Goal: Information Seeking & Learning: Learn about a topic

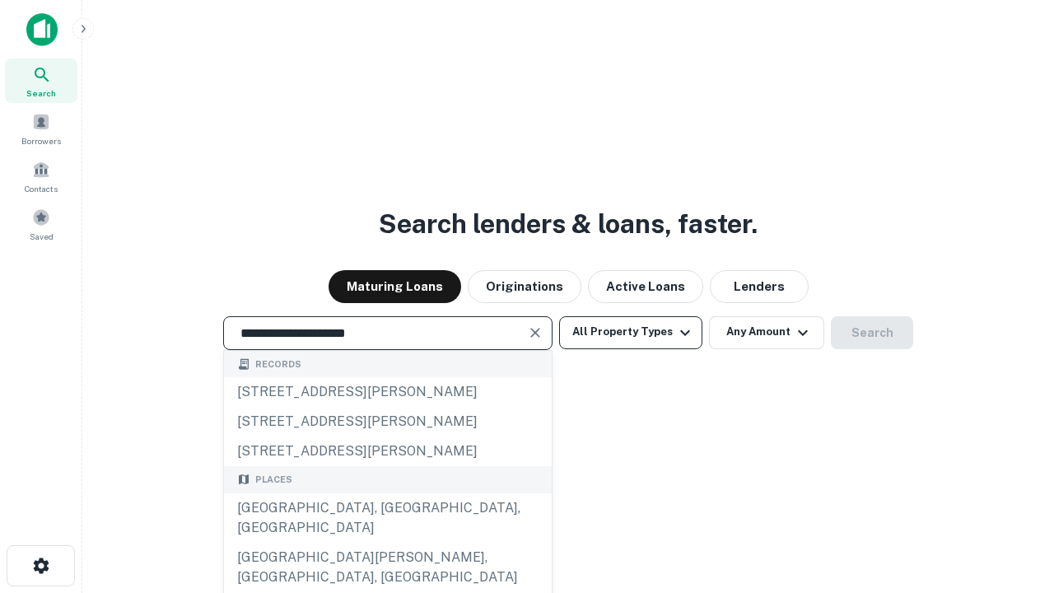
click at [387, 543] on div "[GEOGRAPHIC_DATA], [GEOGRAPHIC_DATA], [GEOGRAPHIC_DATA]" at bounding box center [388, 517] width 328 height 49
type input "**********"
click at [631, 332] on button "All Property Types" at bounding box center [630, 332] width 143 height 33
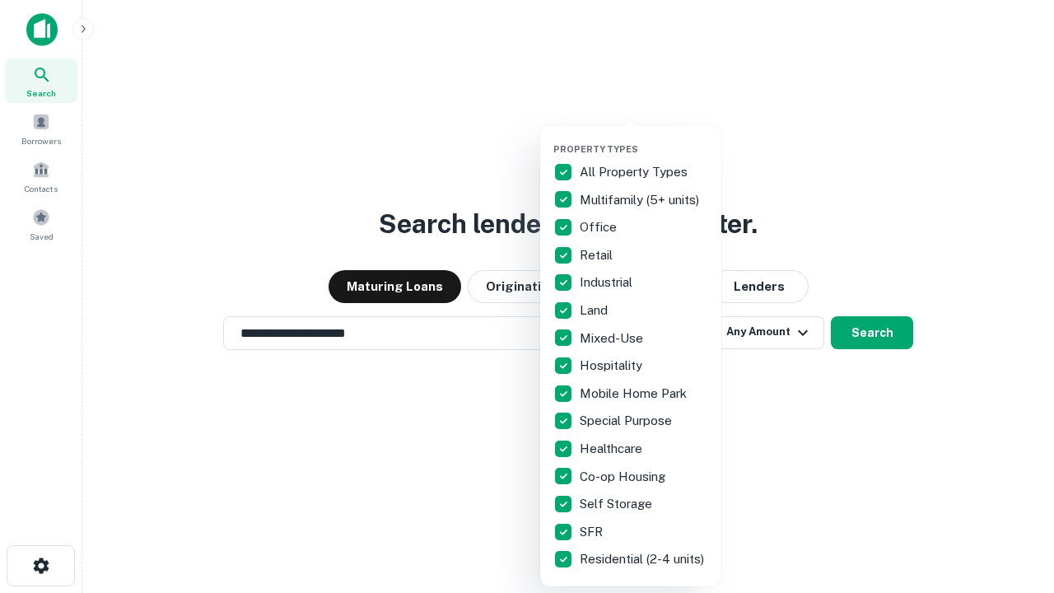
click at [644, 138] on button "button" at bounding box center [644, 138] width 181 height 1
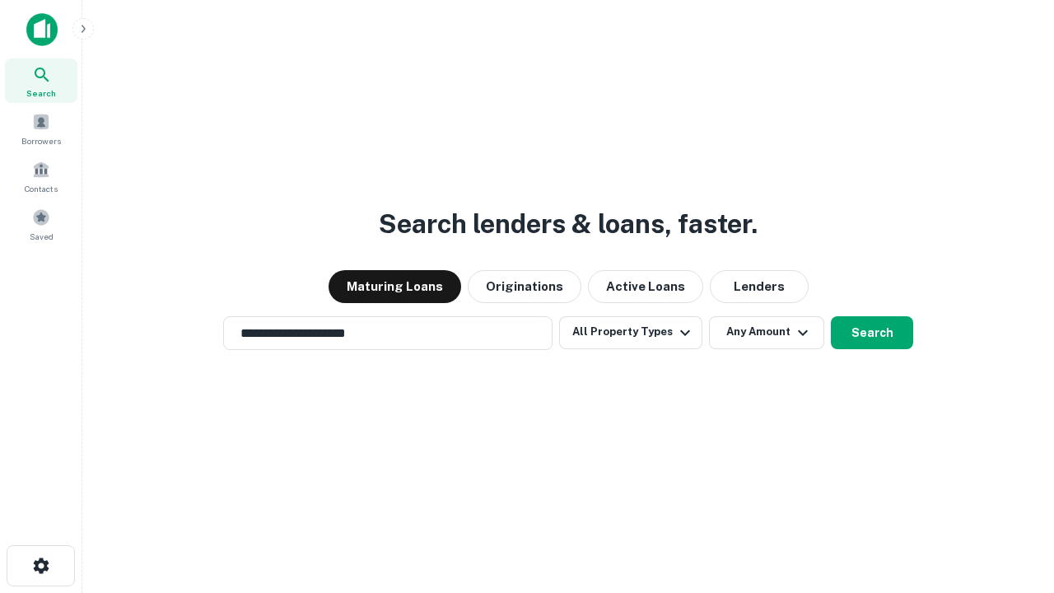
scroll to position [26, 0]
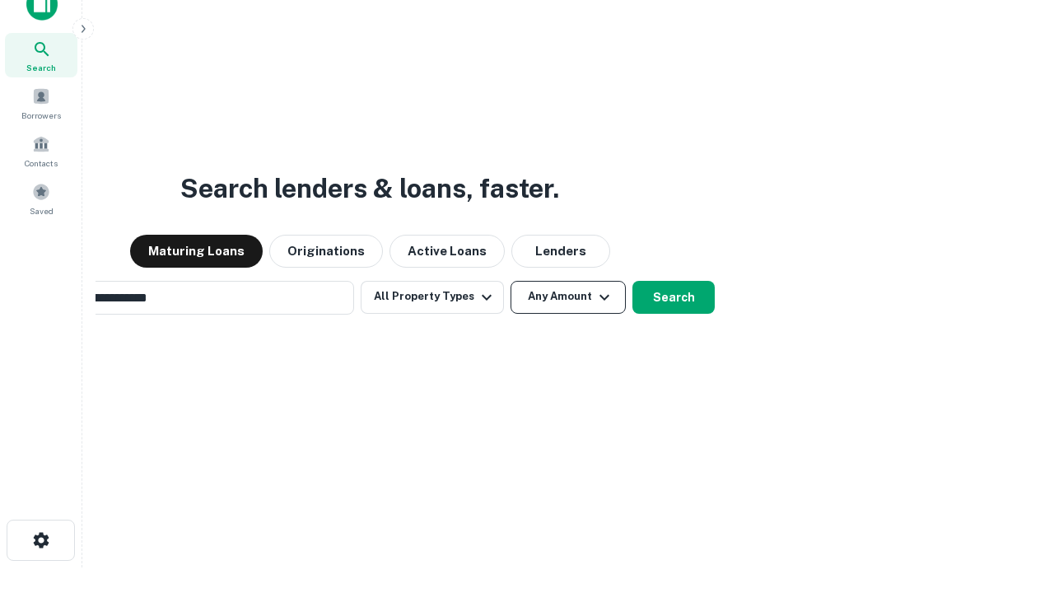
click at [511, 281] on button "Any Amount" at bounding box center [568, 297] width 115 height 33
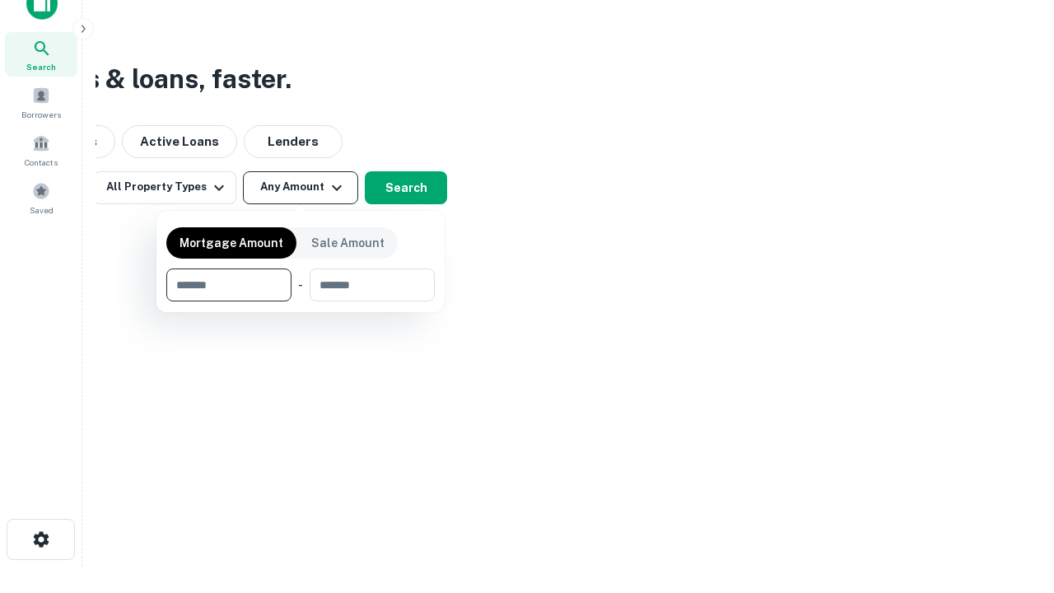
type input "*******"
click at [301, 302] on button "button" at bounding box center [300, 302] width 269 height 1
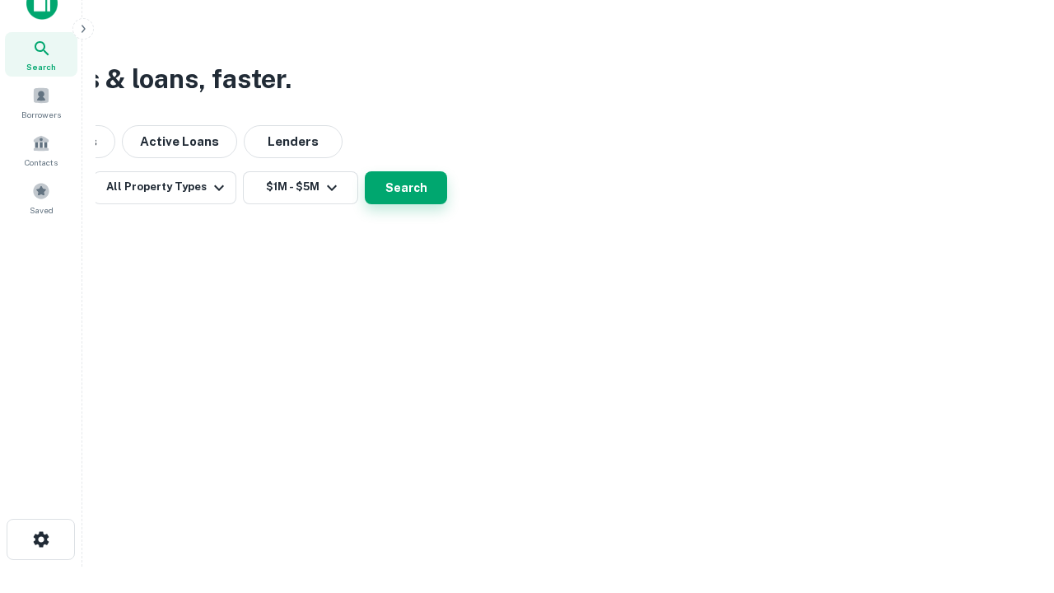
click at [447, 204] on button "Search" at bounding box center [406, 187] width 82 height 33
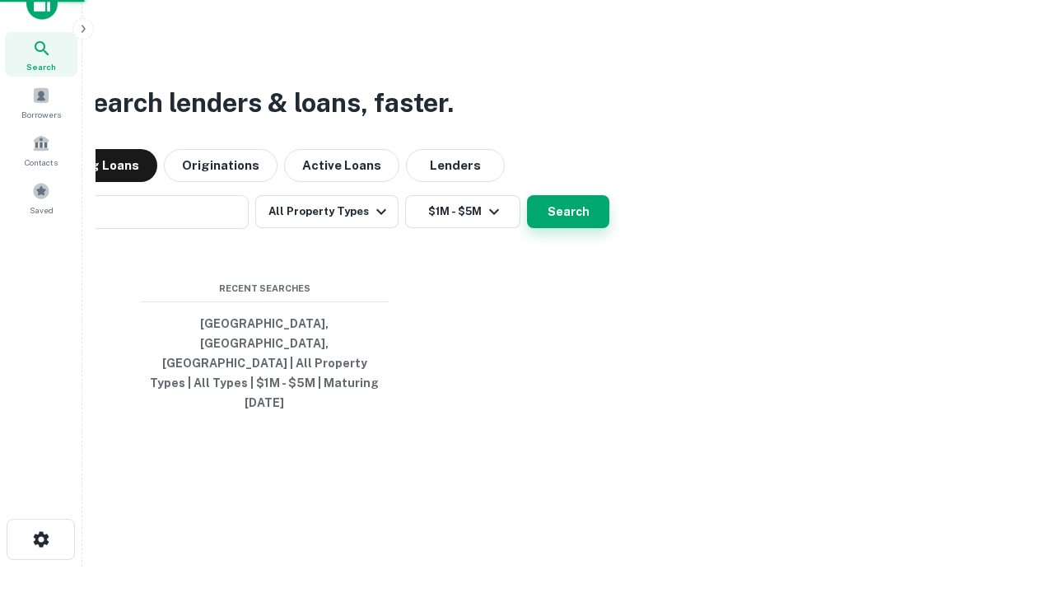
scroll to position [26, 0]
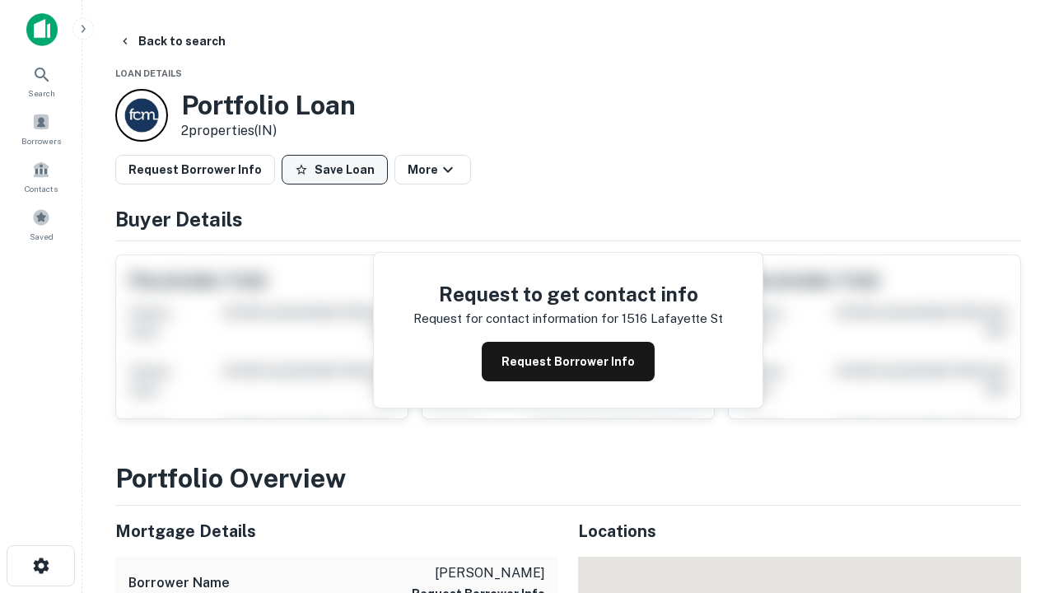
click at [334, 170] on button "Save Loan" at bounding box center [335, 170] width 106 height 30
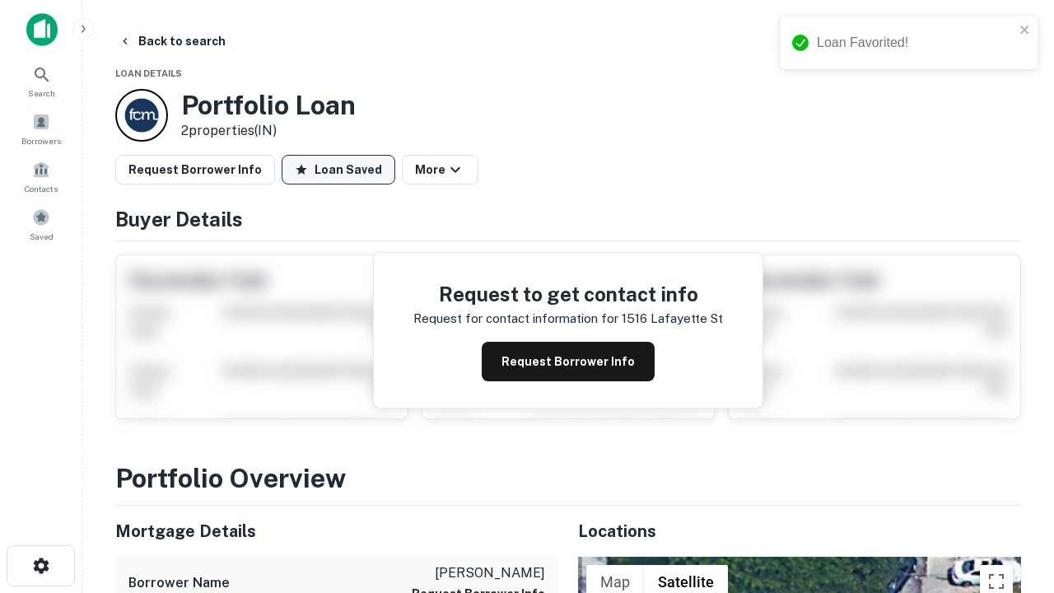
click at [339, 170] on button "Loan Saved" at bounding box center [339, 170] width 114 height 30
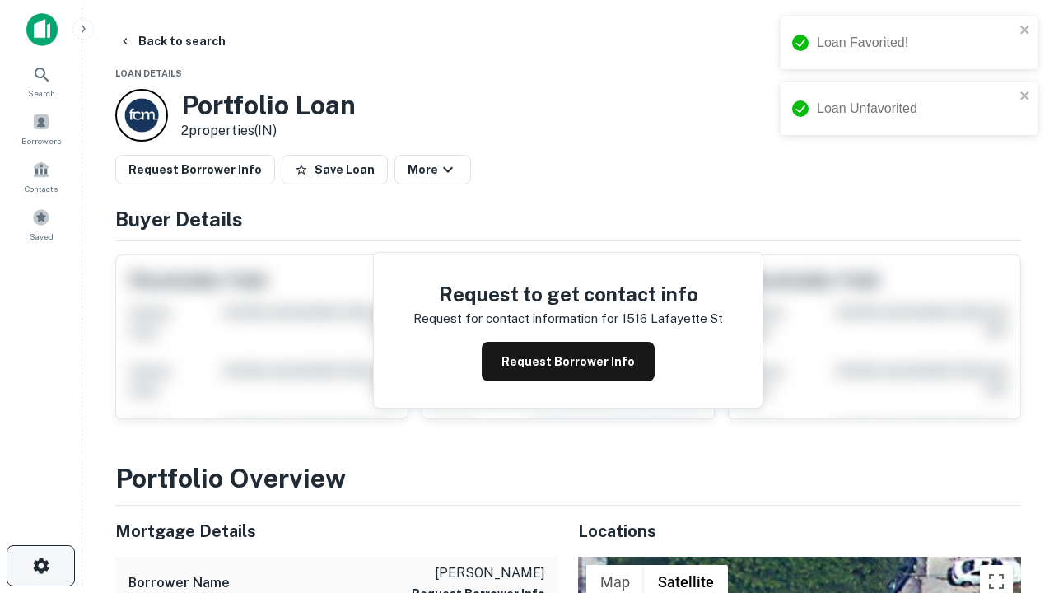
click at [40, 566] on icon "button" at bounding box center [41, 566] width 20 height 20
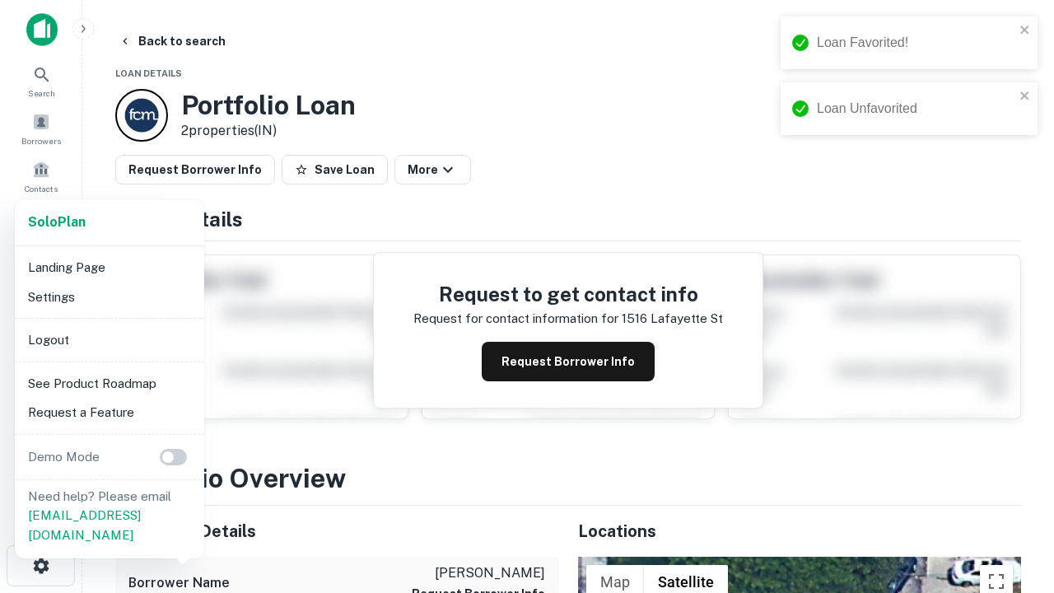
click at [109, 339] on li "Logout" at bounding box center [109, 340] width 176 height 30
